Goal: Task Accomplishment & Management: Complete application form

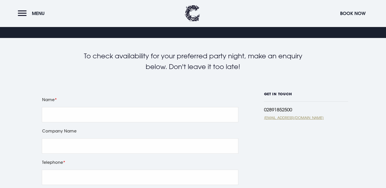
scroll to position [80, 0]
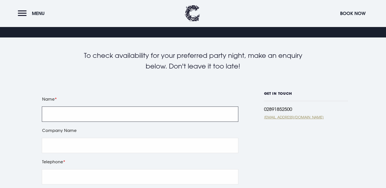
click at [95, 115] on input "Name" at bounding box center [140, 114] width 196 height 15
type input "[PERSON_NAME]"
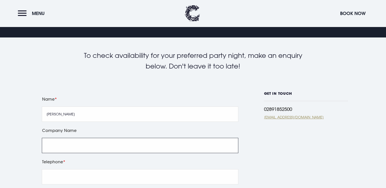
type input "Accounts"
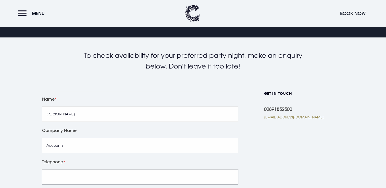
type input "02891889555"
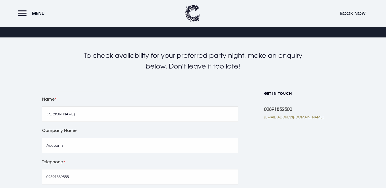
type input "[EMAIL_ADDRESS][DOMAIN_NAME]"
click at [70, 130] on label "Company Name" at bounding box center [140, 130] width 196 height 7
click at [70, 138] on input "Accounts" at bounding box center [140, 145] width 196 height 15
click at [64, 131] on label "Company Name" at bounding box center [140, 130] width 196 height 7
click at [64, 138] on input "Accounts" at bounding box center [140, 145] width 196 height 15
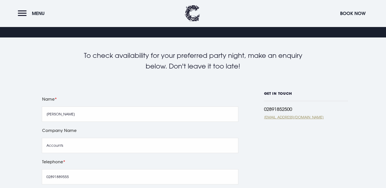
click at [83, 132] on label "Company Name" at bounding box center [140, 130] width 196 height 7
click at [83, 138] on input "Accounts" at bounding box center [140, 145] width 196 height 15
click at [68, 147] on input "Accounts" at bounding box center [140, 145] width 196 height 15
type input "A"
type input "Country Kids Day Nursery"
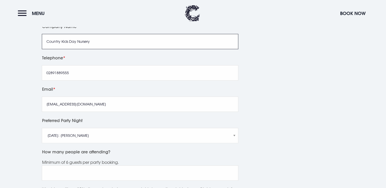
scroll to position [188, 0]
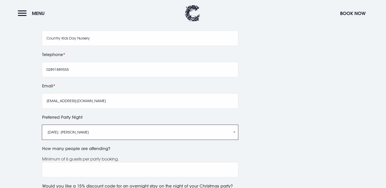
click at [81, 134] on select "[DATE]: [PERSON_NAME] [DATE]: Manouche Boys [DATE]: Manouche Boys [DATE]: Anthe…" at bounding box center [140, 132] width 196 height 15
select select "[DATE]: Manouche Boys"
click at [42, 125] on select "[DATE]: [PERSON_NAME] [DATE]: Manouche Boys [DATE]: Manouche Boys [DATE]: Anthe…" at bounding box center [140, 132] width 196 height 15
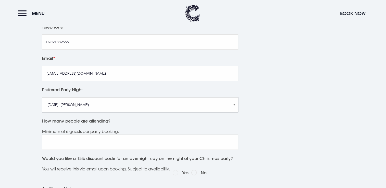
scroll to position [216, 0]
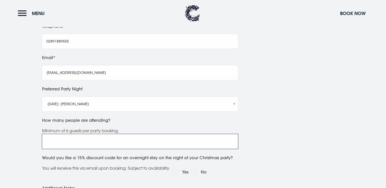
click at [91, 143] on input "How many people are attending?" at bounding box center [140, 141] width 196 height 15
type input "3"
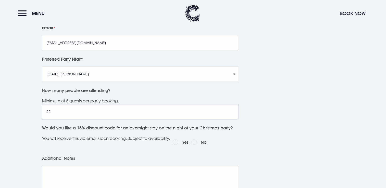
scroll to position [250, 0]
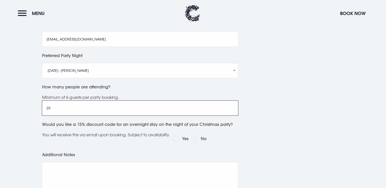
type input "25"
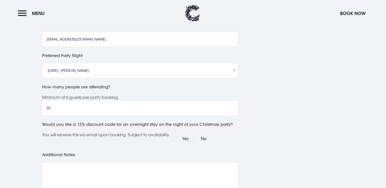
click at [205, 139] on label "No" at bounding box center [204, 138] width 6 height 7
click at [197, 139] on input "No" at bounding box center [193, 138] width 5 height 5
radio input "true"
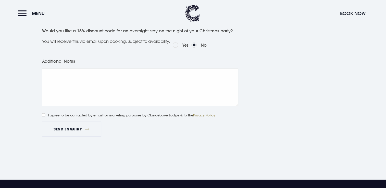
scroll to position [344, 0]
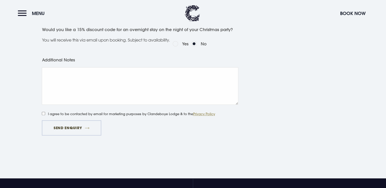
click at [90, 130] on button "Send Enquiry" at bounding box center [71, 127] width 59 height 15
